Goal: Task Accomplishment & Management: Manage account settings

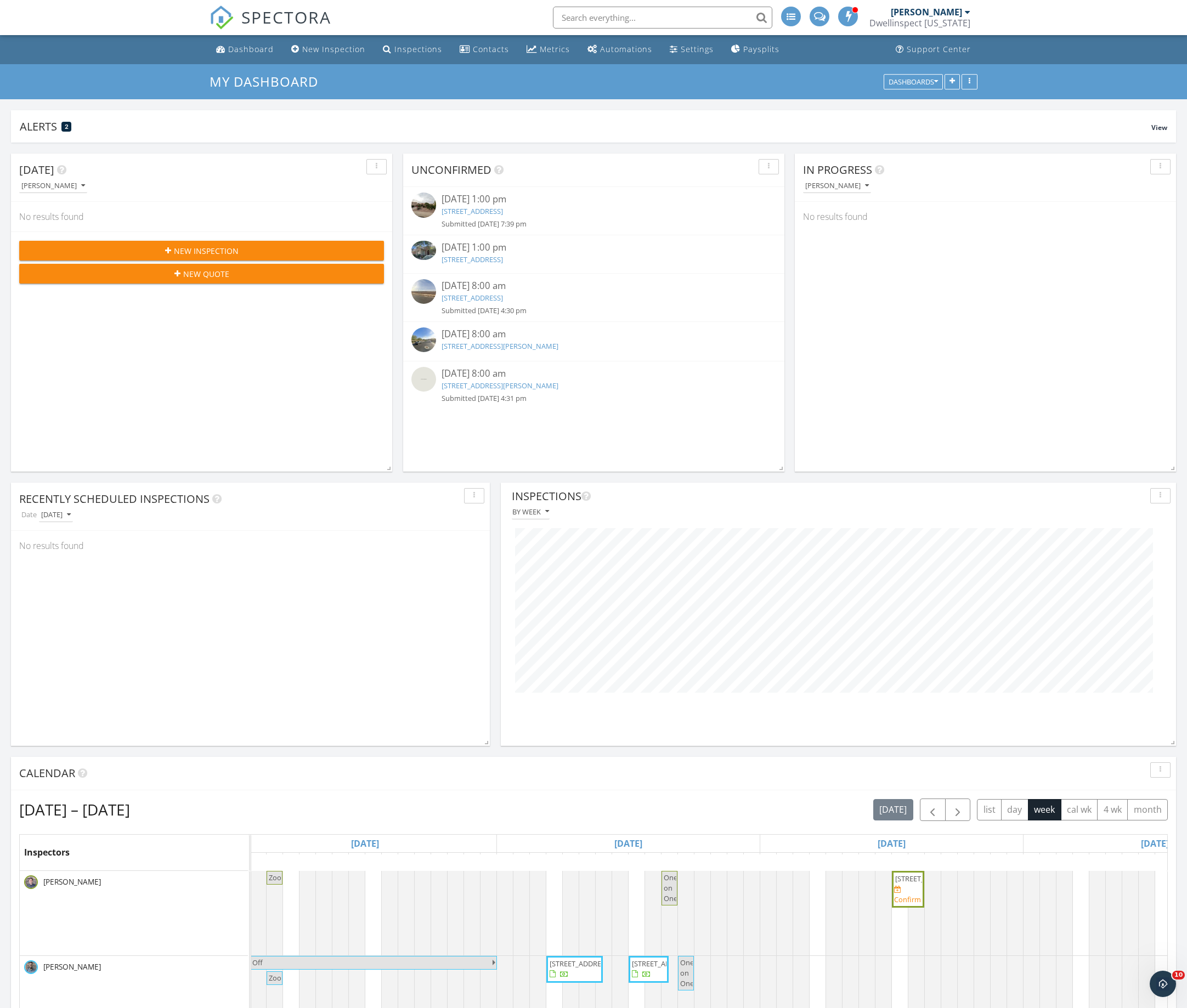
scroll to position [236, 381]
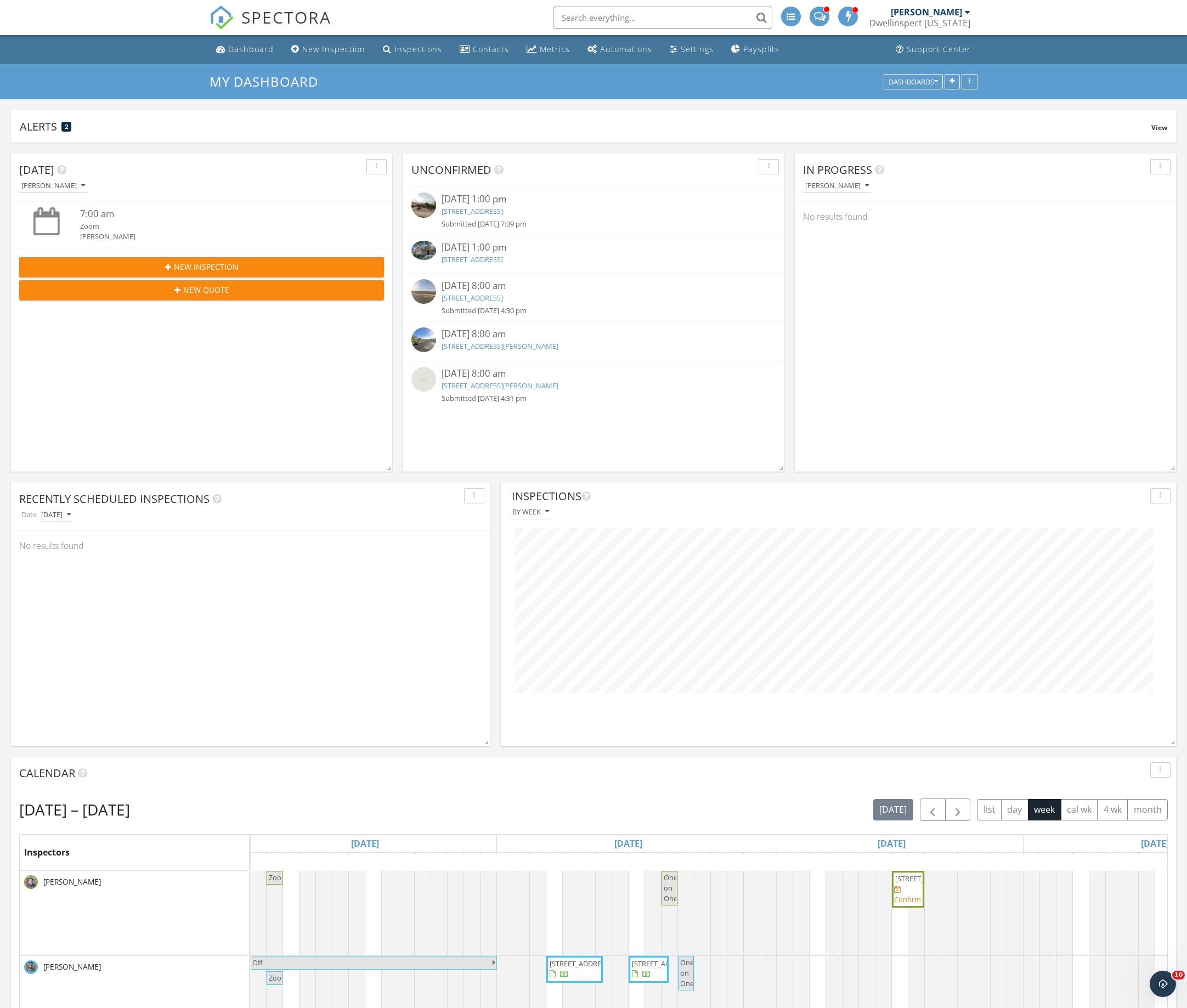
click at [237, 470] on div "Today Sean Garvey 7:00 am Zoom Sean Garvey New Inspection New Quote" at bounding box center [202, 312] width 381 height 318
click at [229, 42] on link "Dashboard" at bounding box center [245, 50] width 66 height 21
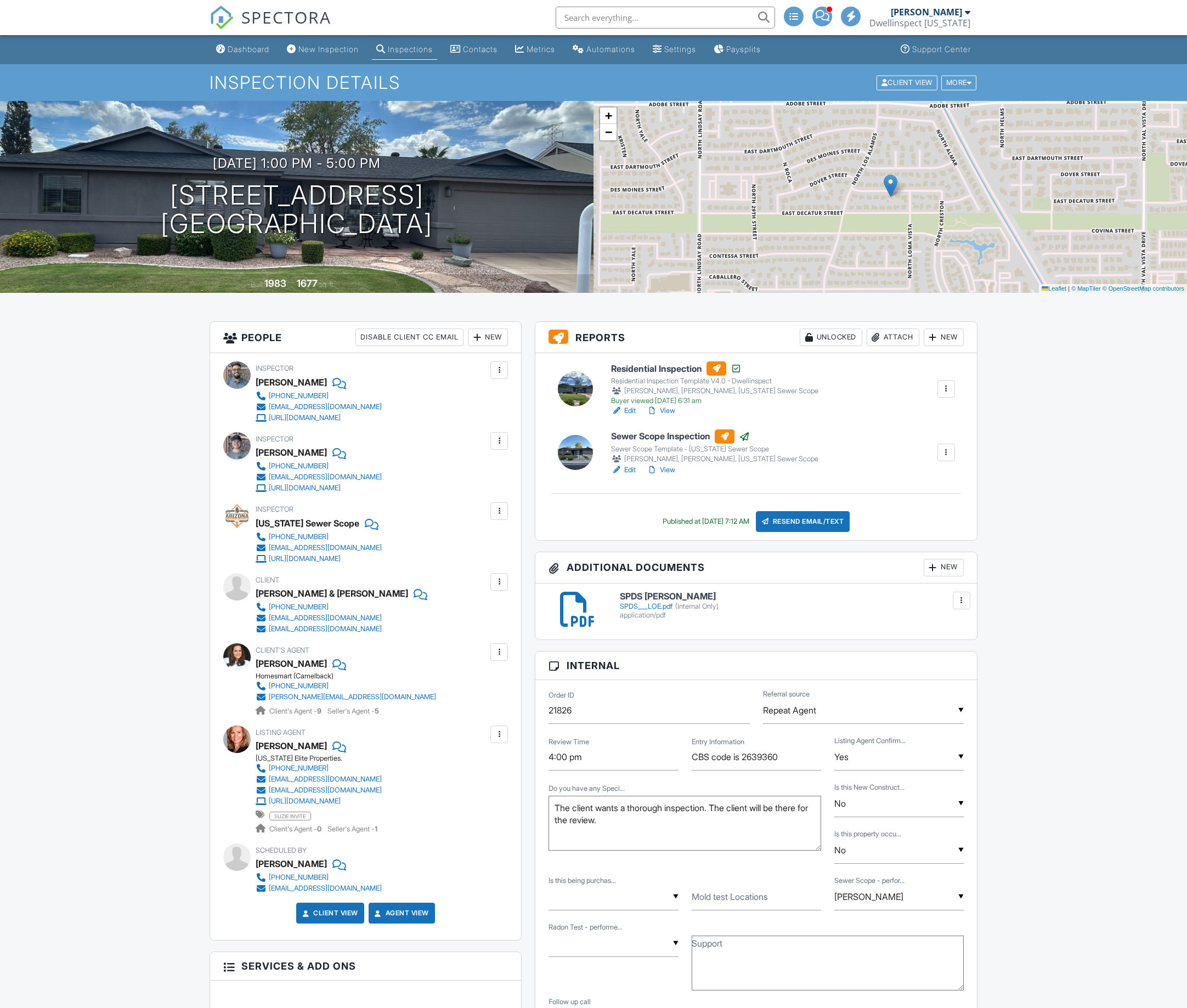
click at [944, 455] on div at bounding box center [946, 452] width 11 height 11
click at [933, 475] on link "Assign Inspectors" at bounding box center [906, 477] width 90 height 12
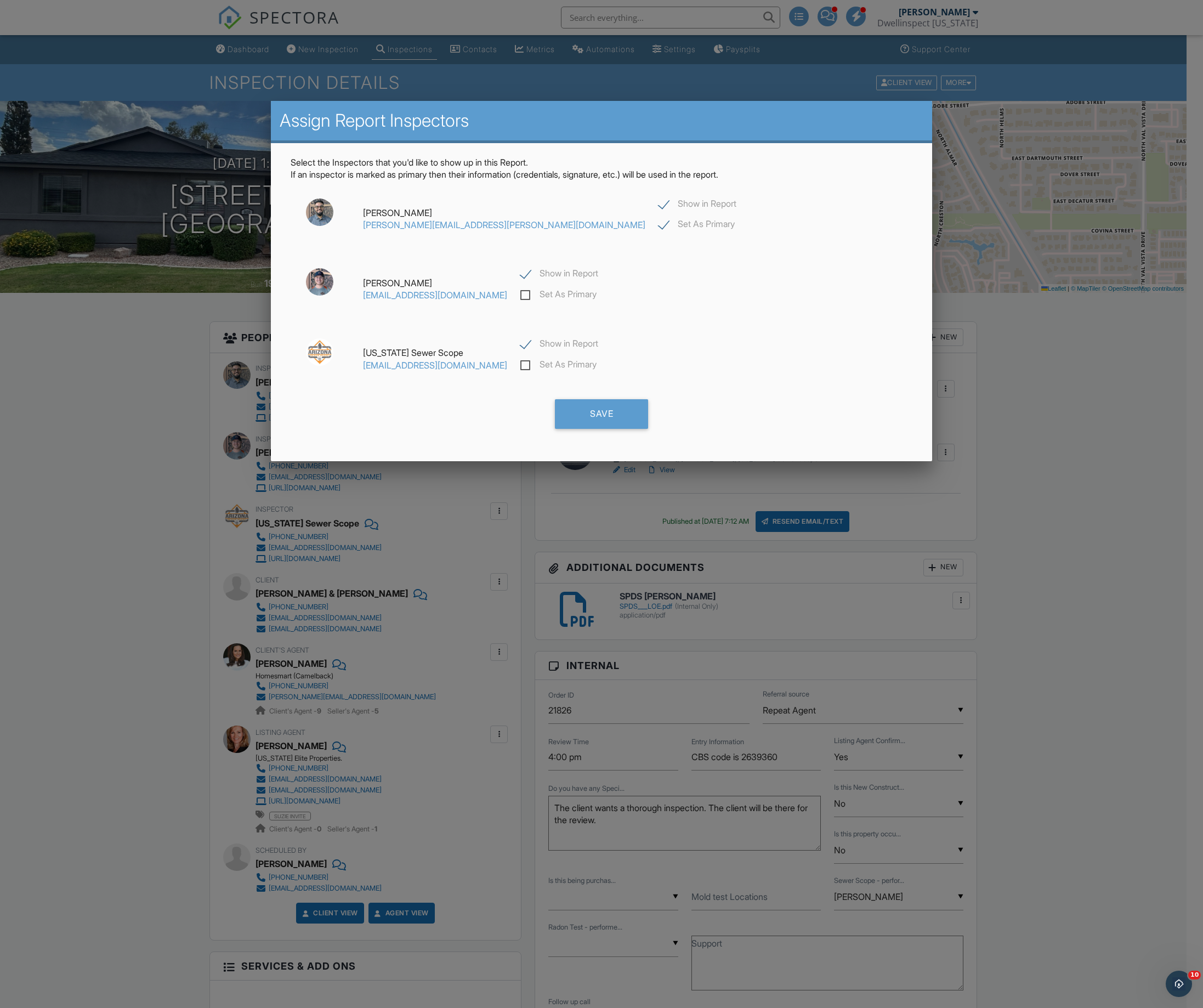
click at [520, 363] on label "Set As Primary" at bounding box center [559, 366] width 76 height 14
checkbox input "false"
checkbox input "true"
click at [520, 275] on label "Show in Report" at bounding box center [559, 275] width 78 height 14
checkbox input "false"
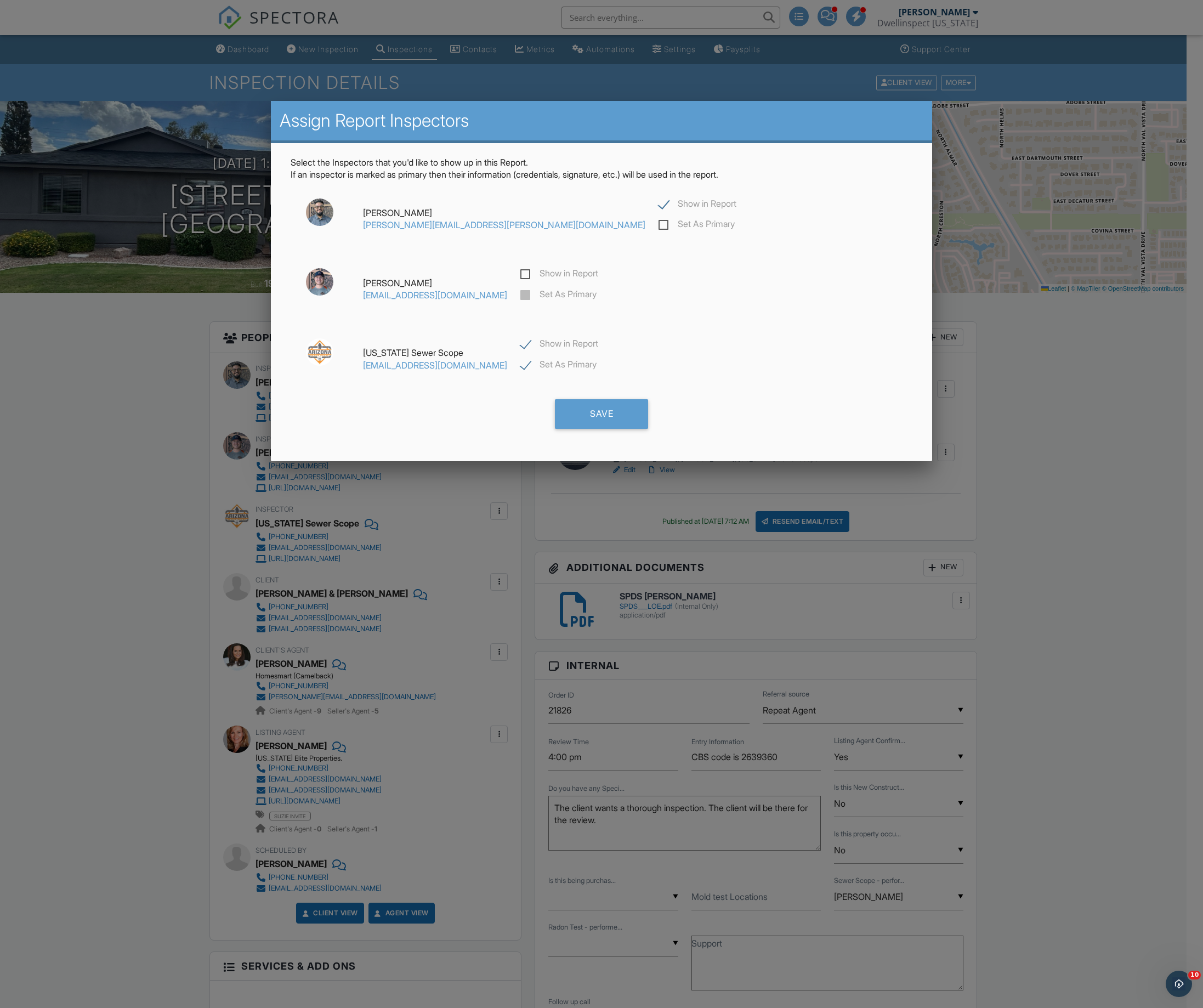
click at [659, 208] on label "Show in Report" at bounding box center [697, 205] width 78 height 14
checkbox input "false"
click at [629, 409] on div "Save" at bounding box center [601, 414] width 93 height 30
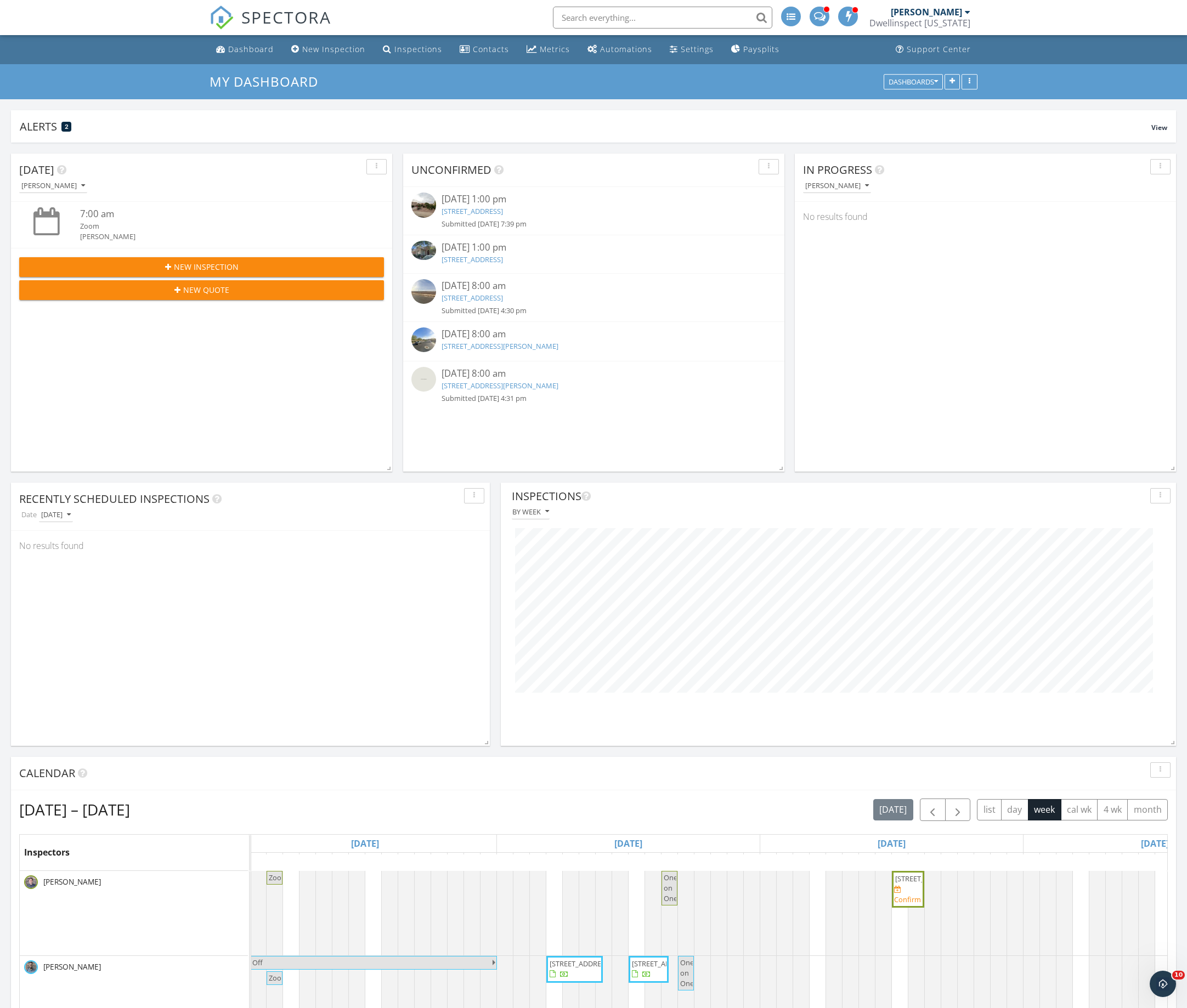
scroll to position [236, 381]
click at [503, 213] on link "[STREET_ADDRESS]" at bounding box center [472, 211] width 62 height 10
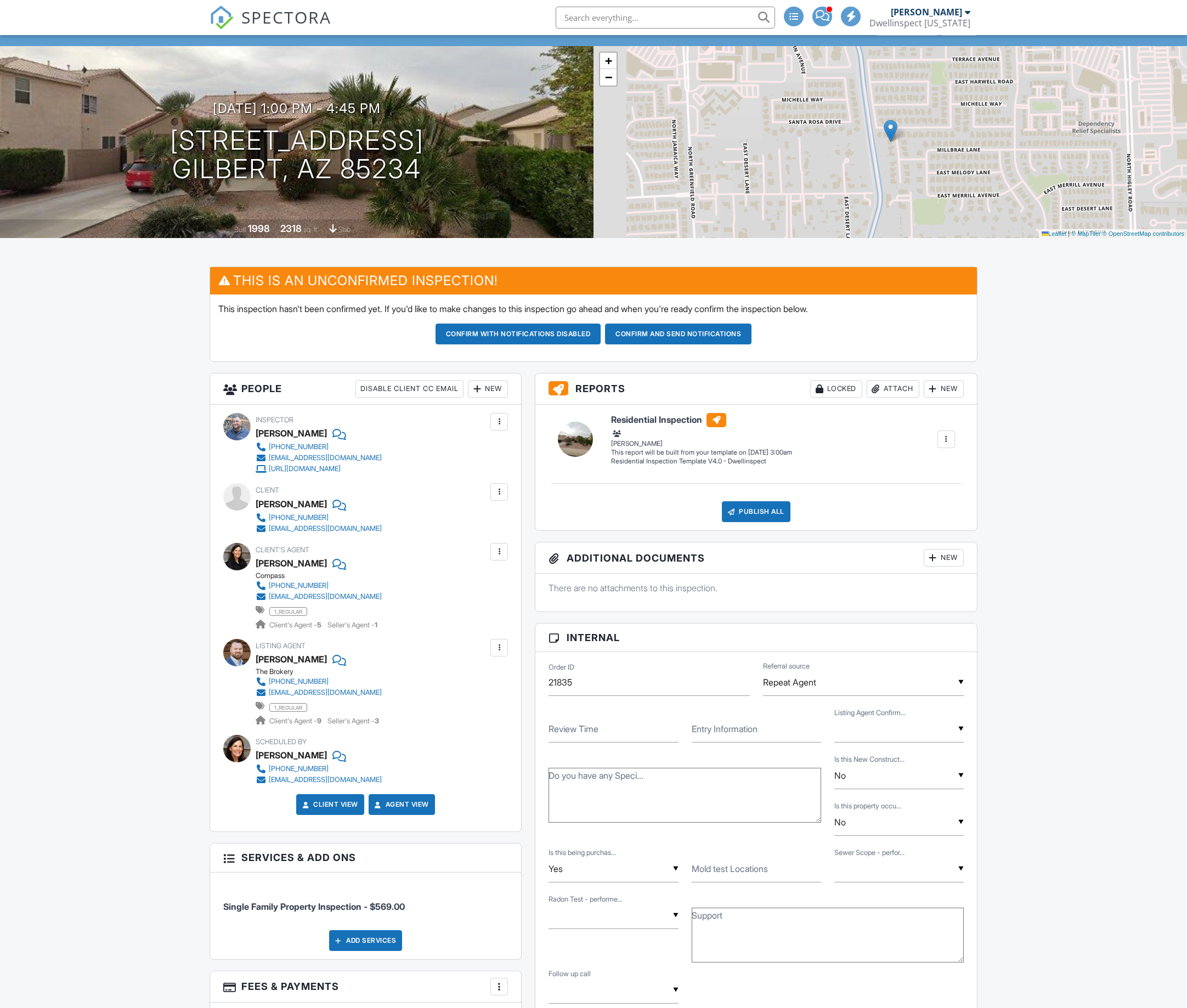
scroll to position [189, 0]
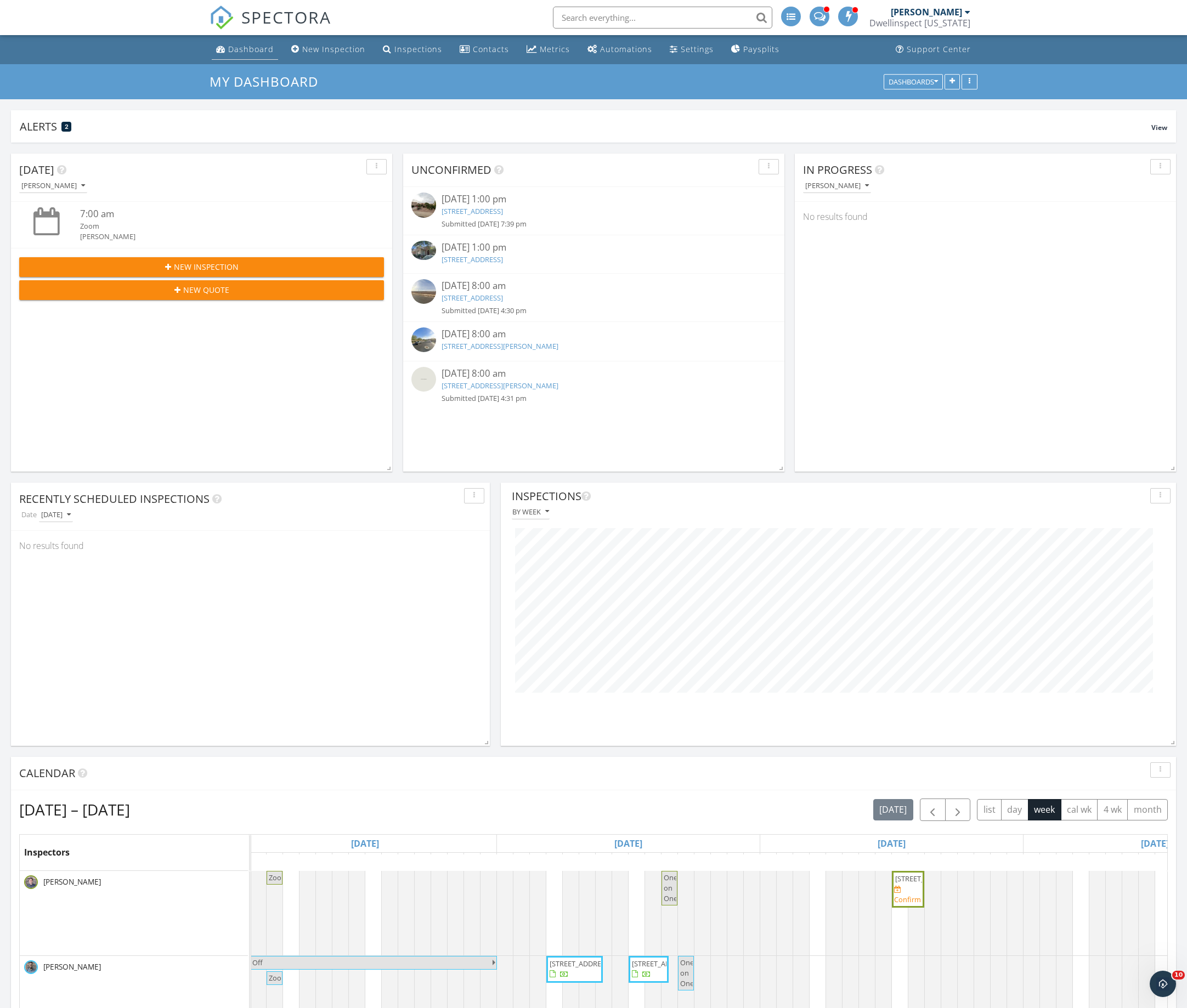
click at [238, 50] on div "Dashboard" at bounding box center [251, 49] width 46 height 10
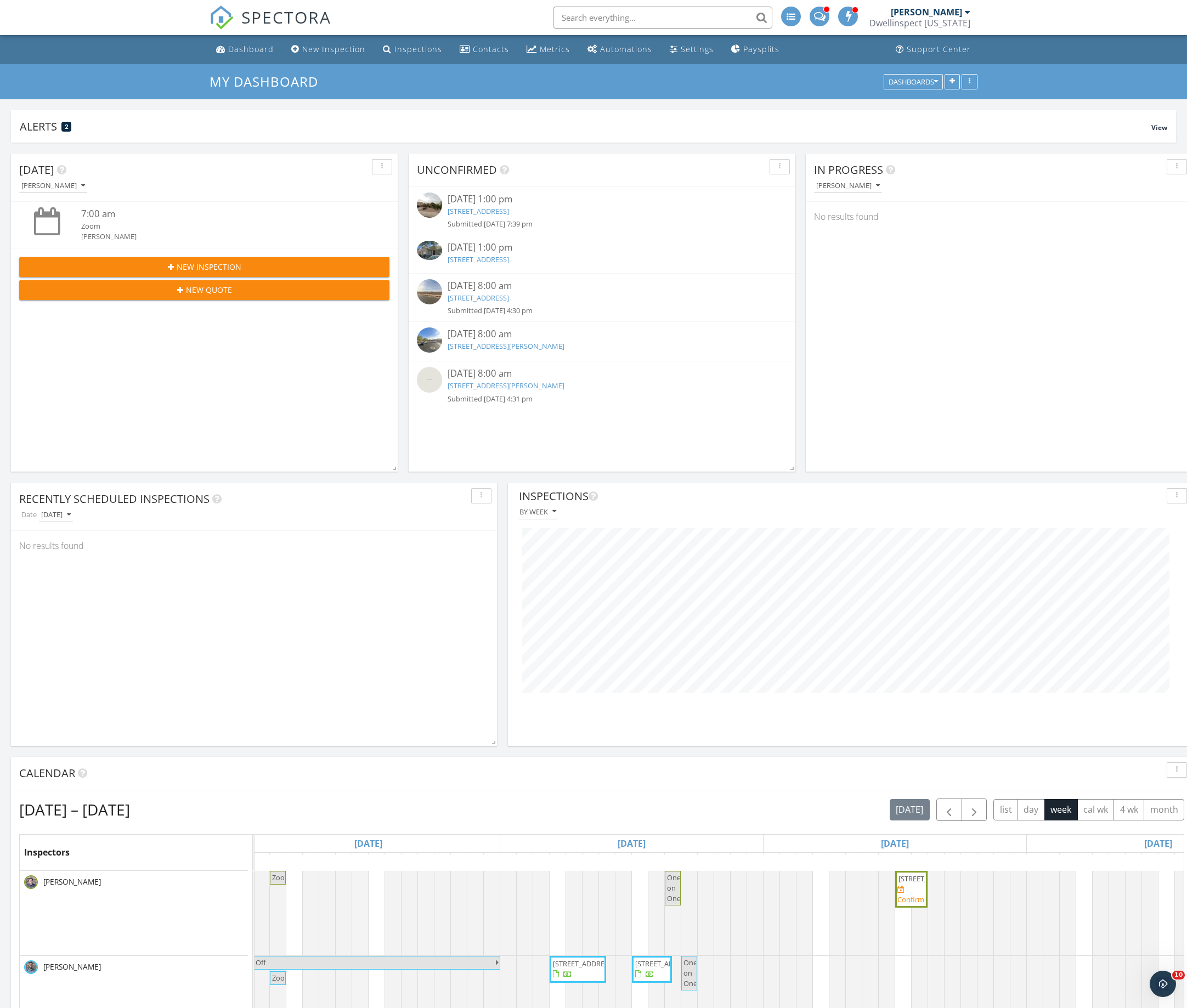
scroll to position [548166, 547913]
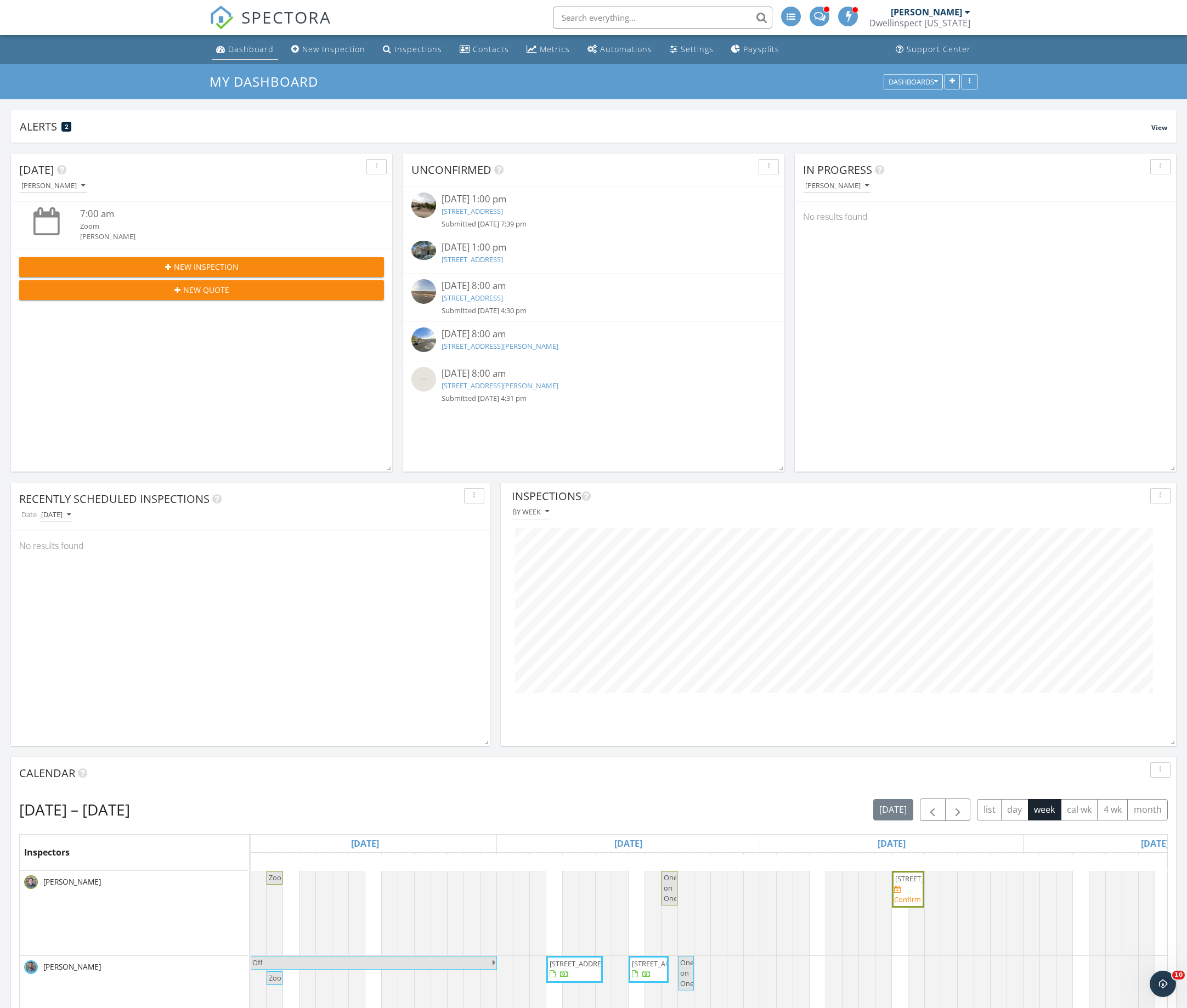
click at [244, 51] on div "Dashboard" at bounding box center [251, 49] width 46 height 10
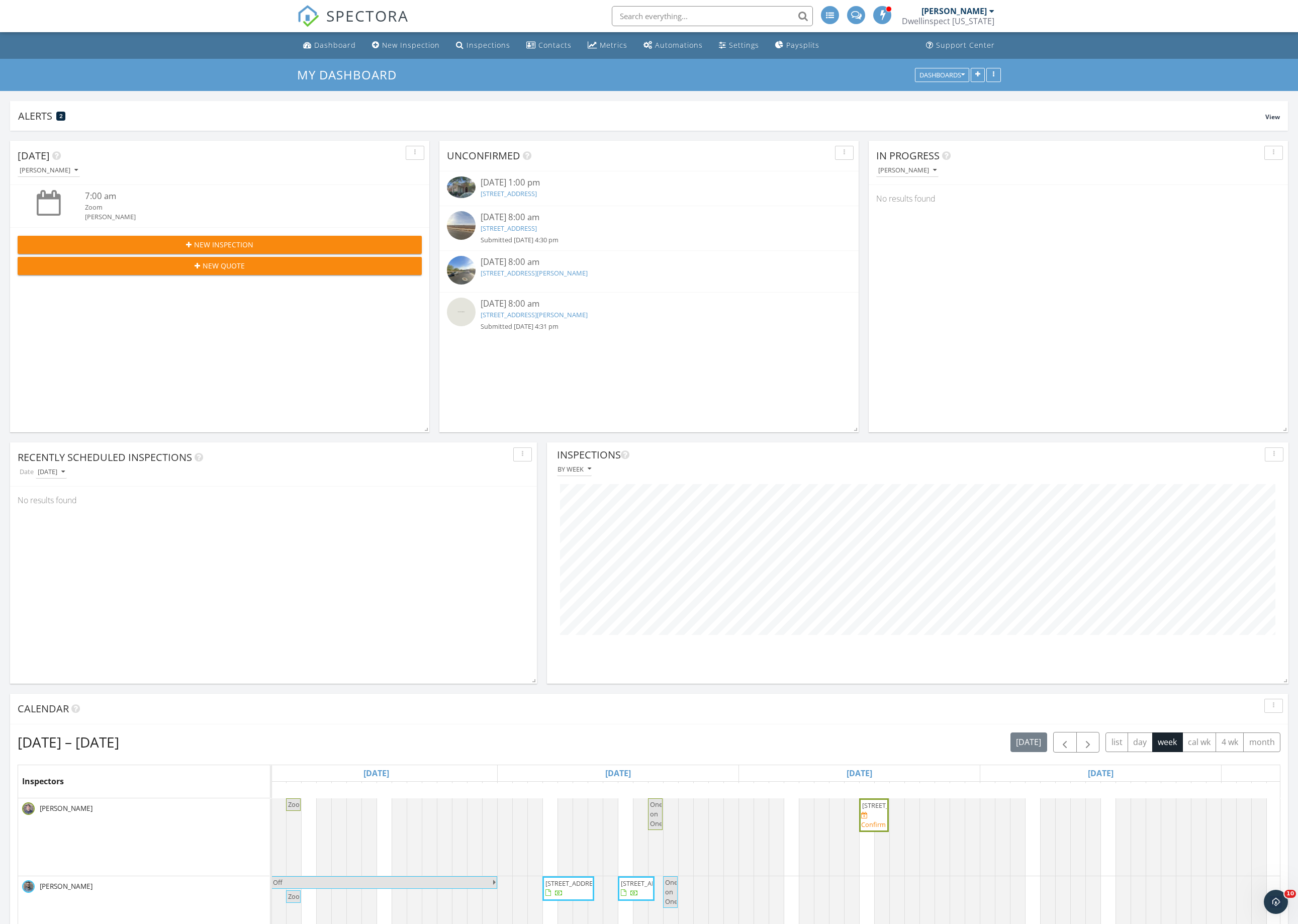
scroll to position [502486, 501947]
